Goal: Use online tool/utility: Utilize a website feature to perform a specific function

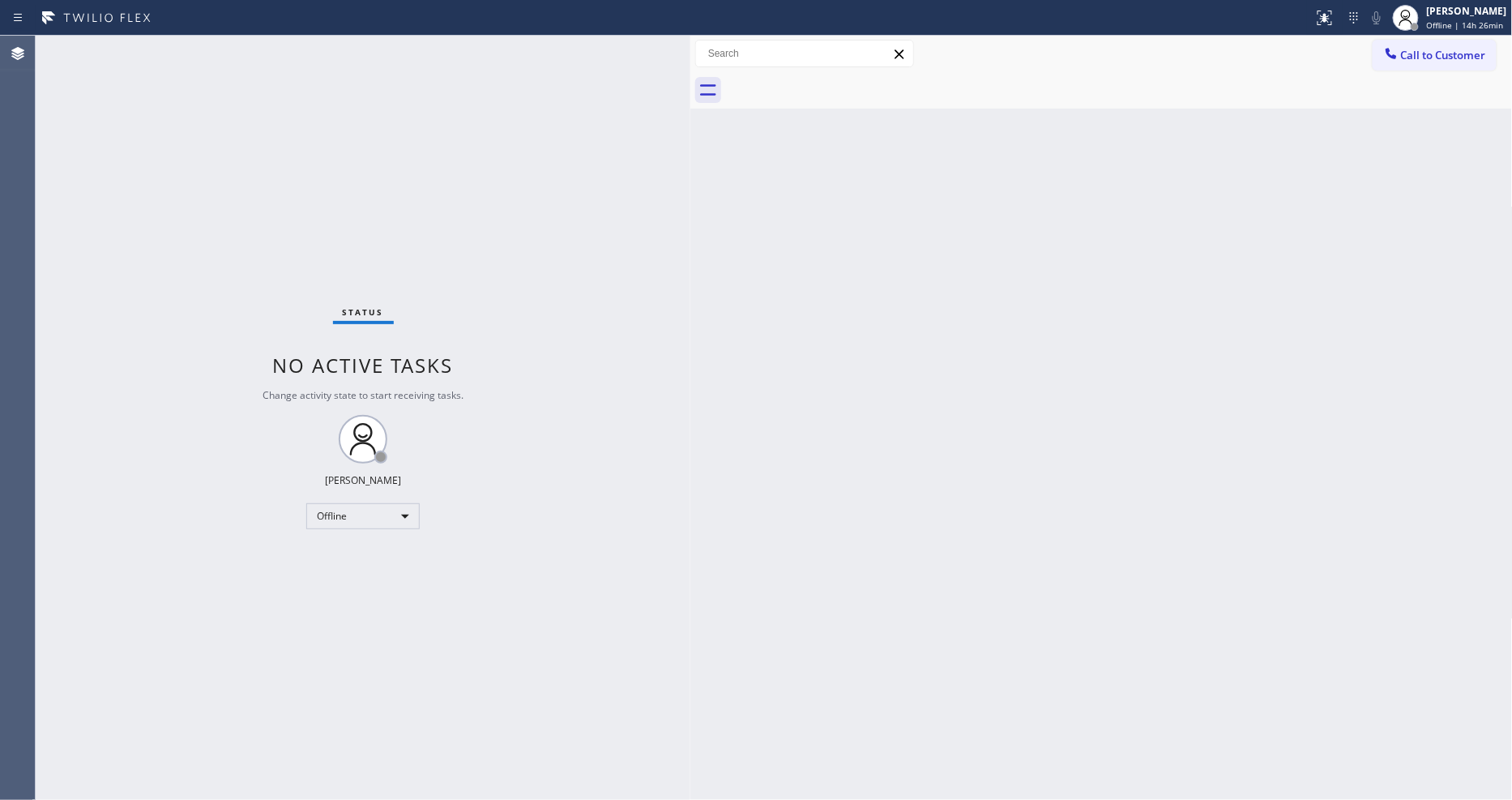
drag, startPoint x: 265, startPoint y: 59, endPoint x: 693, endPoint y: 126, distance: 433.2
click at [691, 126] on div at bounding box center [691, 418] width 0 height 764
click at [699, 562] on div "Back to Dashboard Change Sender ID Customers Technicians Select a contact Outbo…" at bounding box center [1102, 418] width 822 height 764
drag, startPoint x: 1434, startPoint y: 25, endPoint x: 1402, endPoint y: 80, distance: 63.6
click at [1434, 26] on span "Offline | 14h 26min" at bounding box center [1465, 26] width 77 height 11
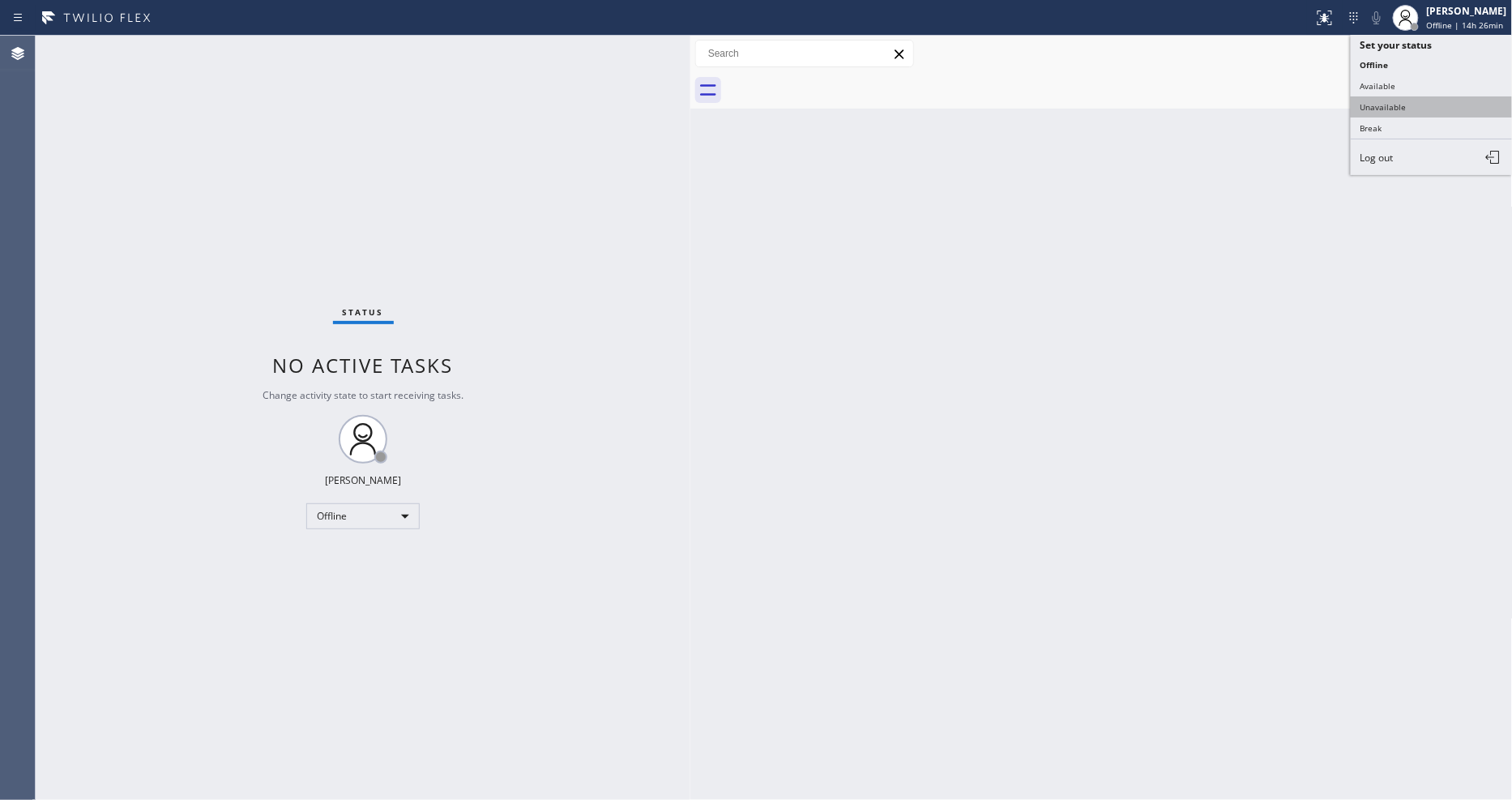
click at [1383, 108] on button "Unavailable" at bounding box center [1431, 107] width 162 height 21
